Goal: Browse casually: Explore the website without a specific task or goal

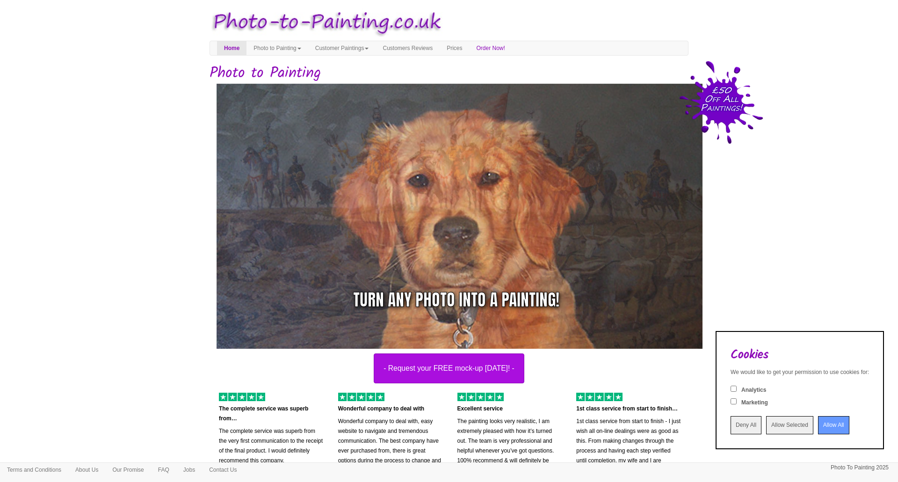
click at [818, 426] on input "Allow All" at bounding box center [833, 425] width 31 height 18
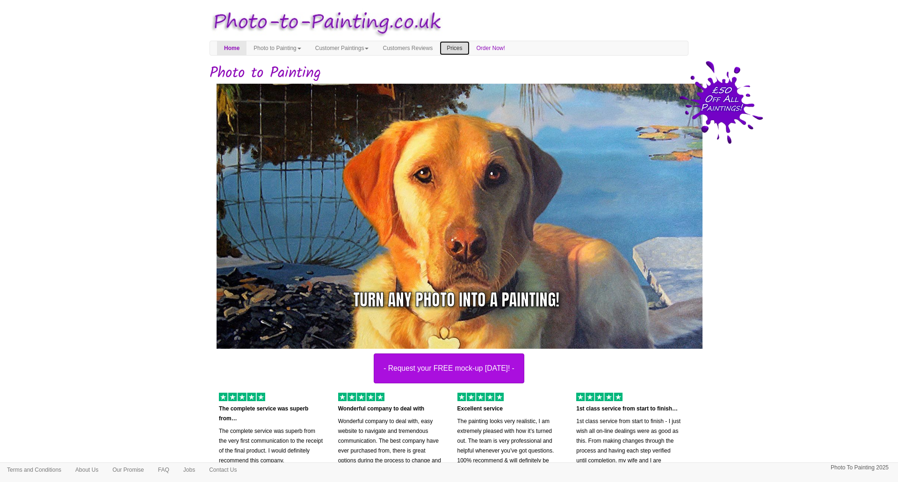
click at [469, 49] on link "Prices" at bounding box center [454, 48] width 29 height 14
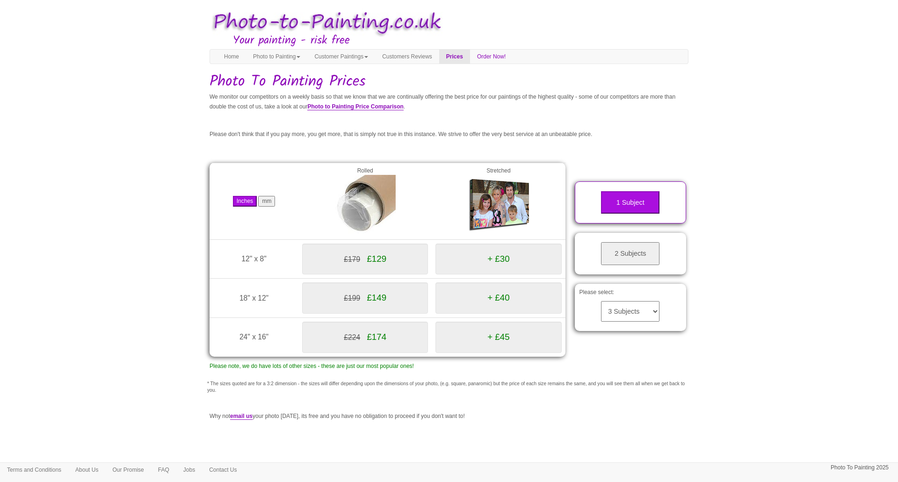
click at [628, 250] on button "2 Subjects" at bounding box center [630, 253] width 58 height 23
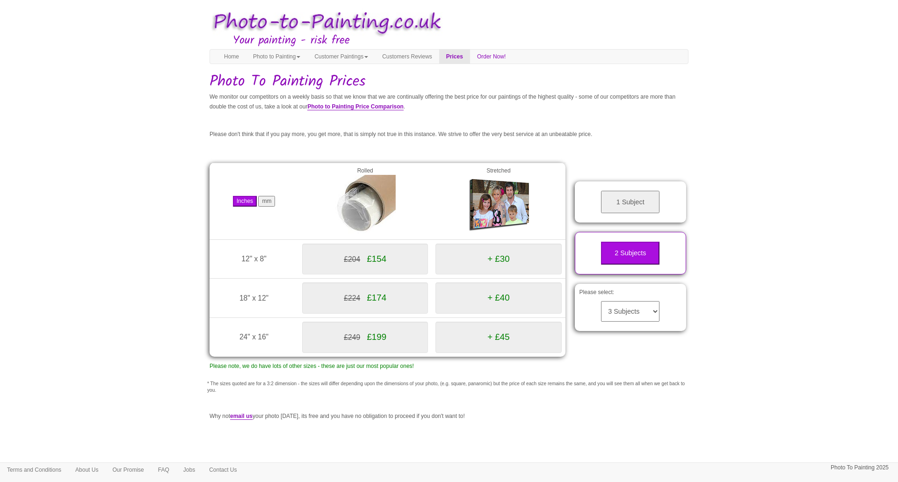
click at [627, 203] on button "1 Subject" at bounding box center [630, 202] width 58 height 23
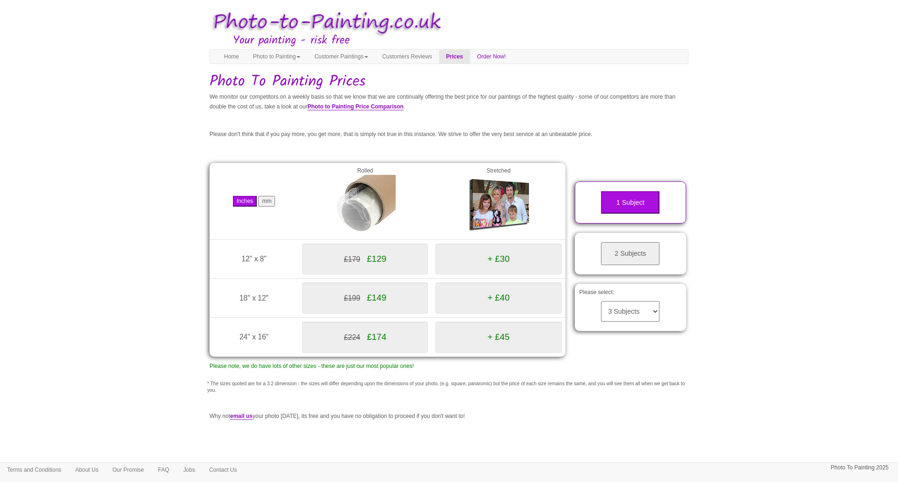
click at [635, 314] on select "3 Subjects 4 Subjects 5 Subjects 6 Subjects 7 Subjects 8 Subjects 9 Subjects 10…" at bounding box center [630, 311] width 58 height 21
click at [403, 106] on link "Photo to Painting Price Comparison" at bounding box center [355, 106] width 96 height 7
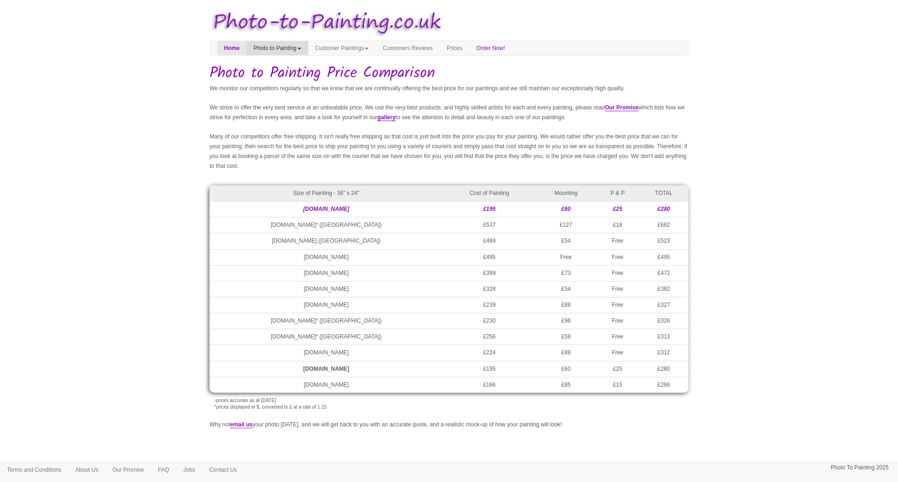
click at [298, 52] on link "Photo to Painting" at bounding box center [277, 48] width 61 height 14
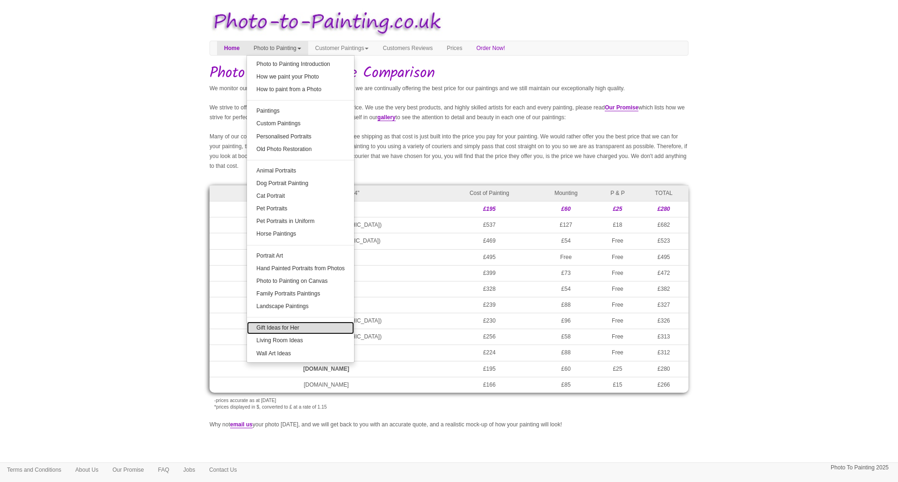
click at [298, 329] on link "Gift Ideas for Her" at bounding box center [300, 328] width 107 height 13
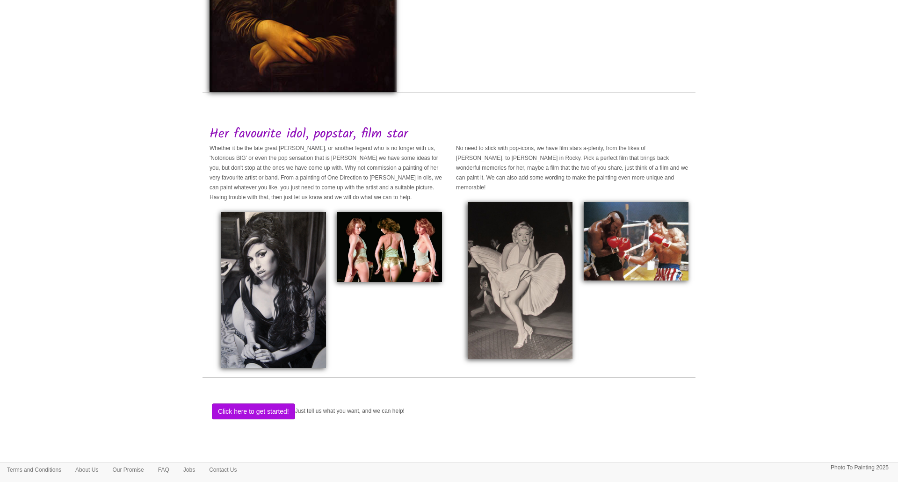
scroll to position [1144, 0]
click at [277, 283] on img at bounding box center [273, 290] width 105 height 156
click at [263, 265] on img at bounding box center [273, 290] width 105 height 156
click at [402, 243] on img at bounding box center [389, 247] width 105 height 70
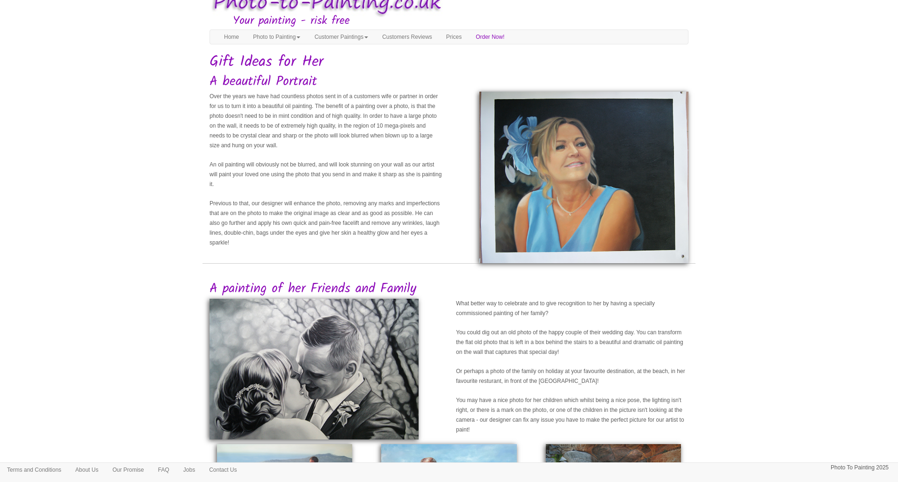
scroll to position [0, 0]
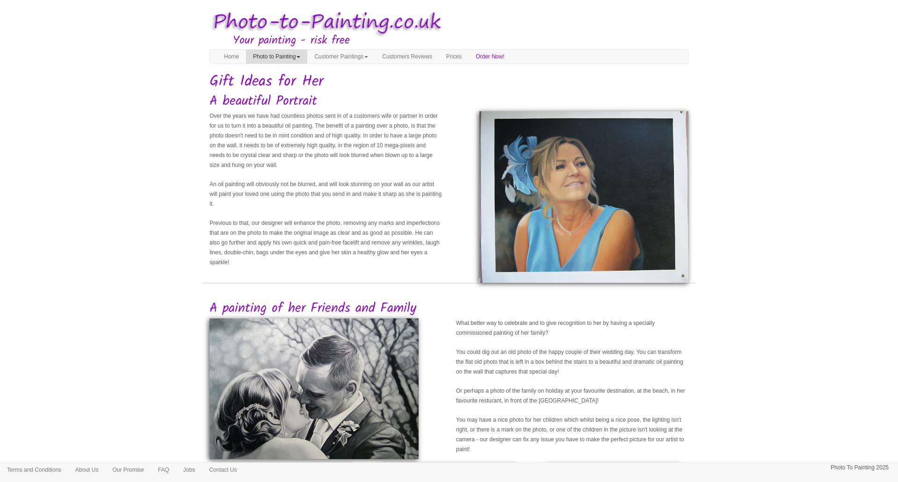
click at [294, 60] on link "Photo to Painting" at bounding box center [276, 57] width 61 height 14
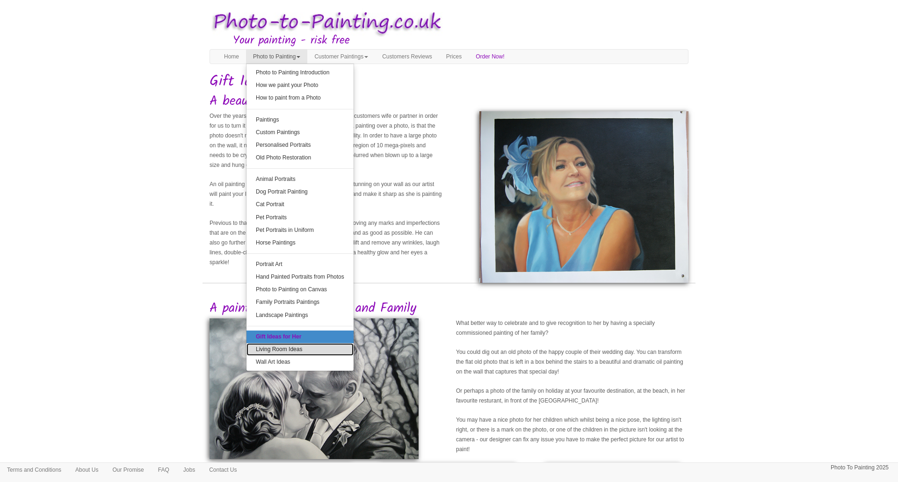
click at [311, 349] on link "Living Room Ideas" at bounding box center [300, 349] width 107 height 13
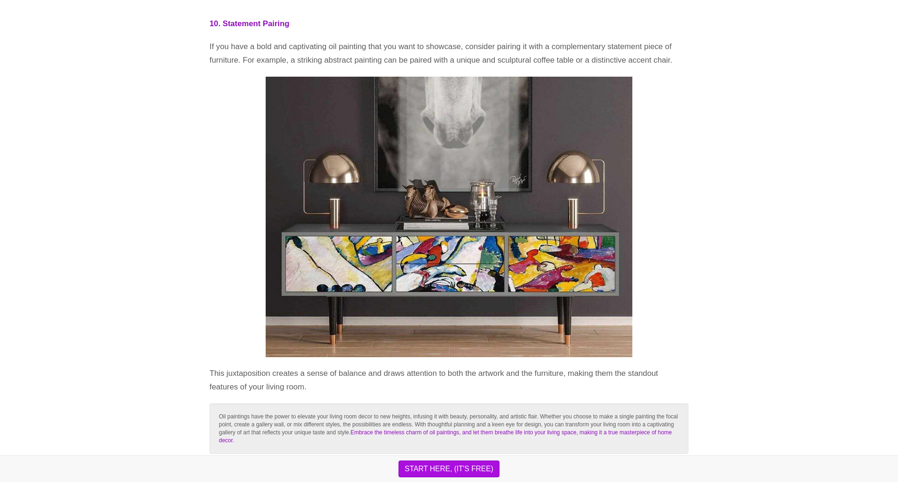
scroll to position [4725, 0]
